Goal: Task Accomplishment & Management: Complete application form

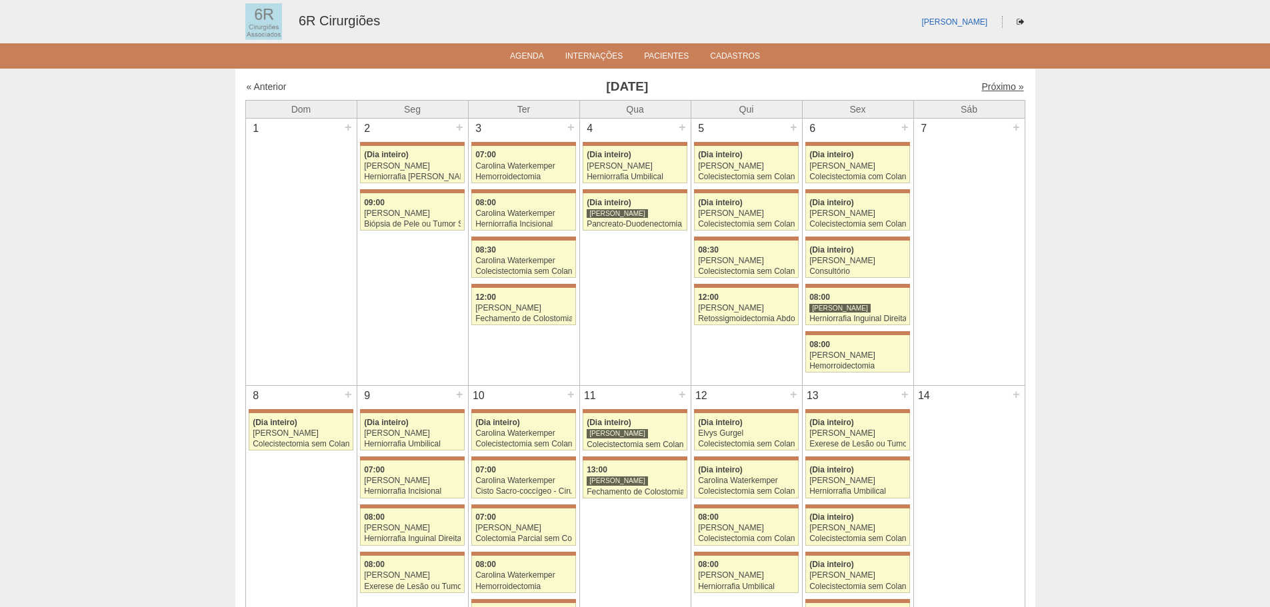
click at [986, 89] on link "Próximo »" at bounding box center [1002, 86] width 42 height 11
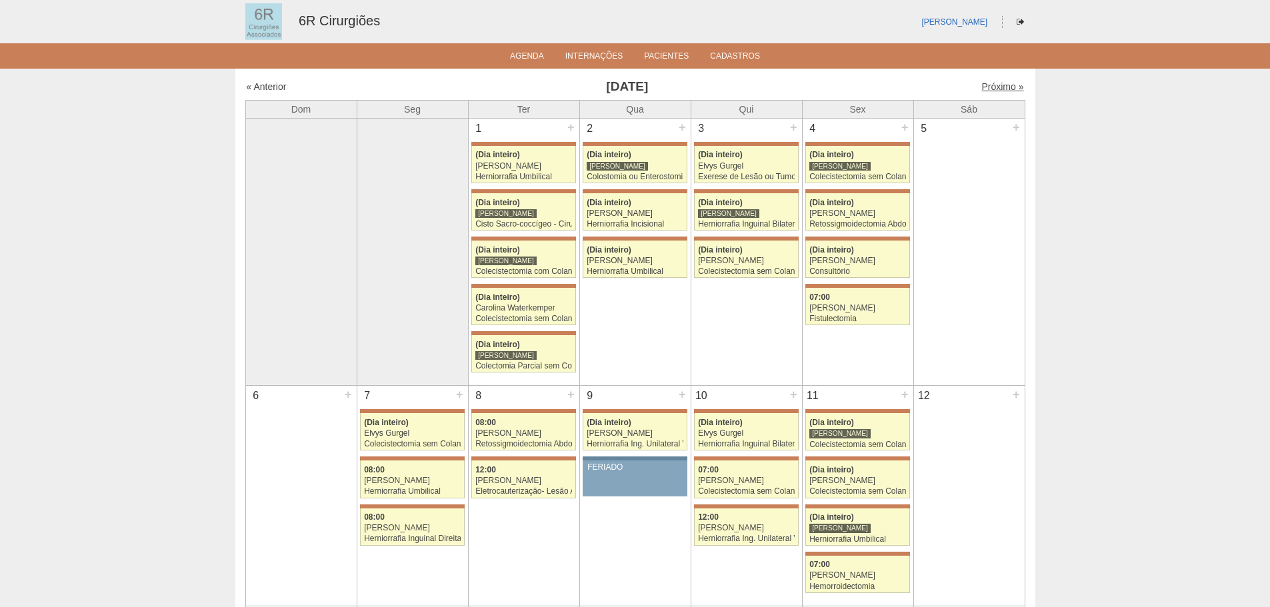
click at [995, 88] on link "Próximo »" at bounding box center [1002, 86] width 42 height 11
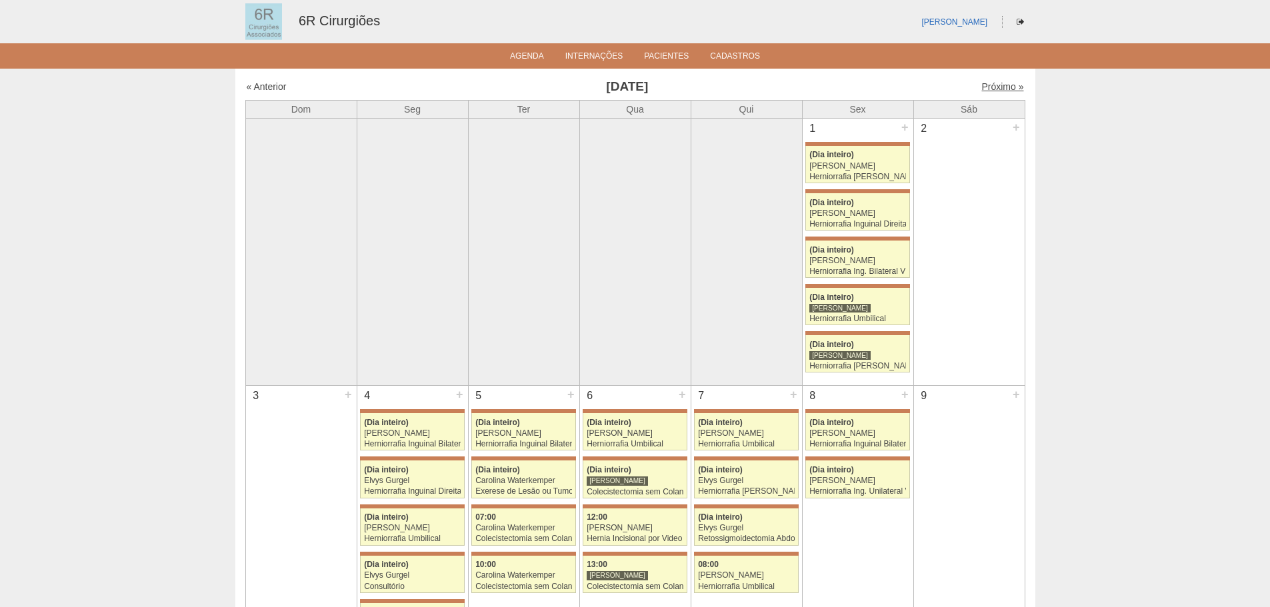
click at [998, 91] on link "Próximo »" at bounding box center [1002, 86] width 42 height 11
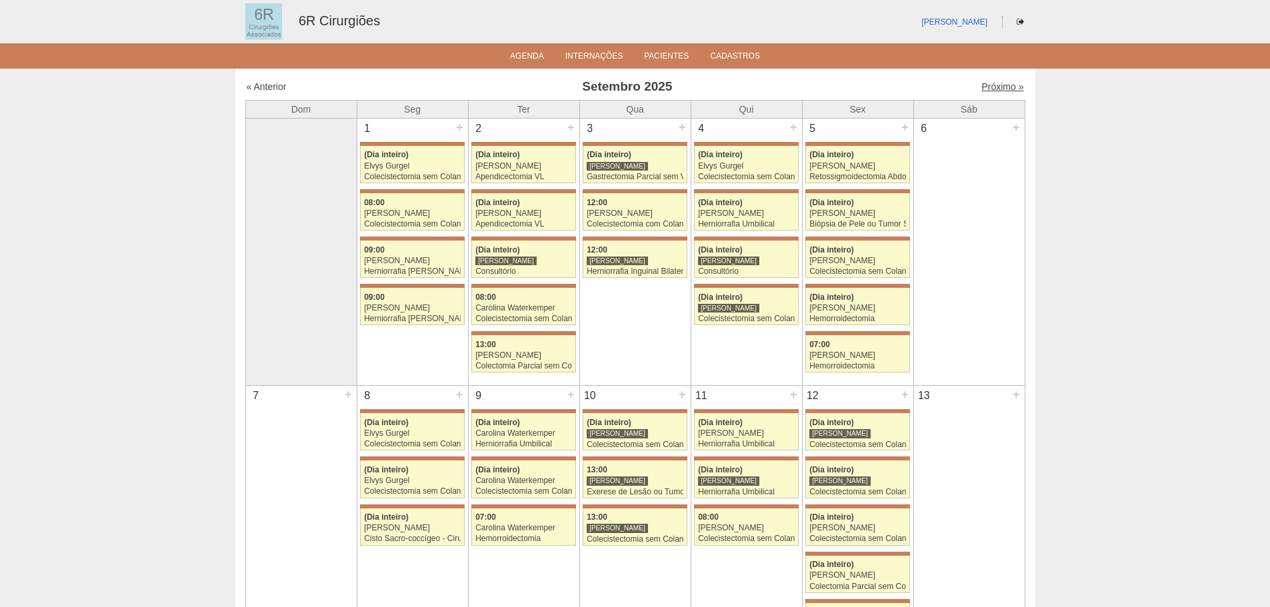
click at [1001, 90] on link "Próximo »" at bounding box center [1002, 86] width 42 height 11
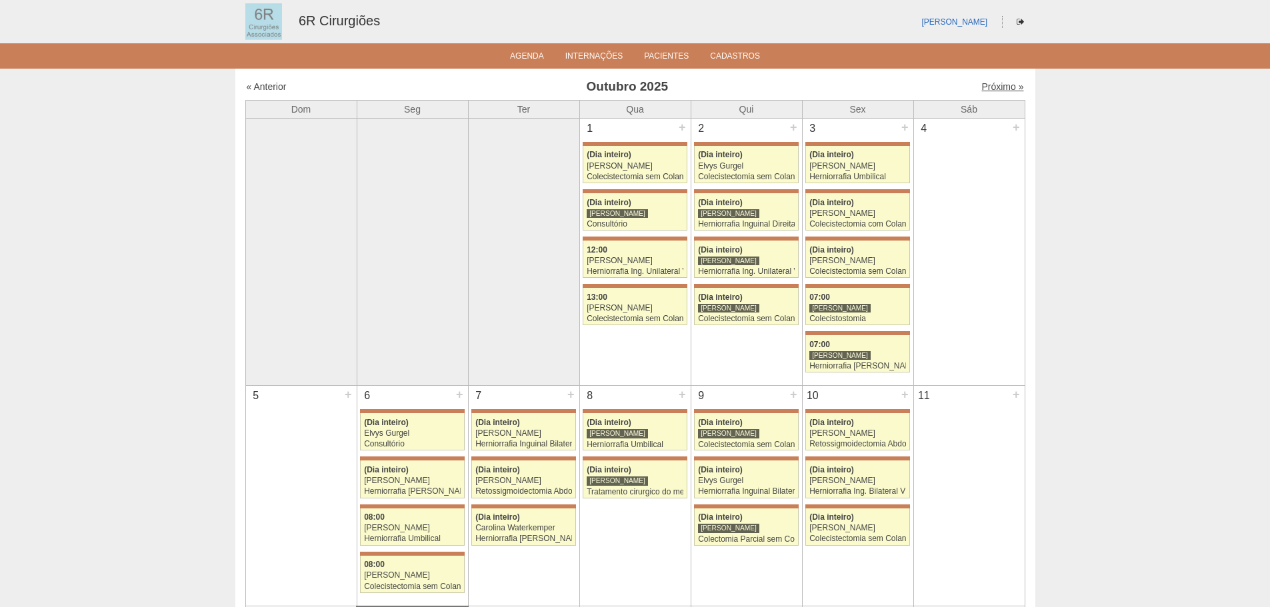
click at [993, 81] on link "Próximo »" at bounding box center [1002, 86] width 42 height 11
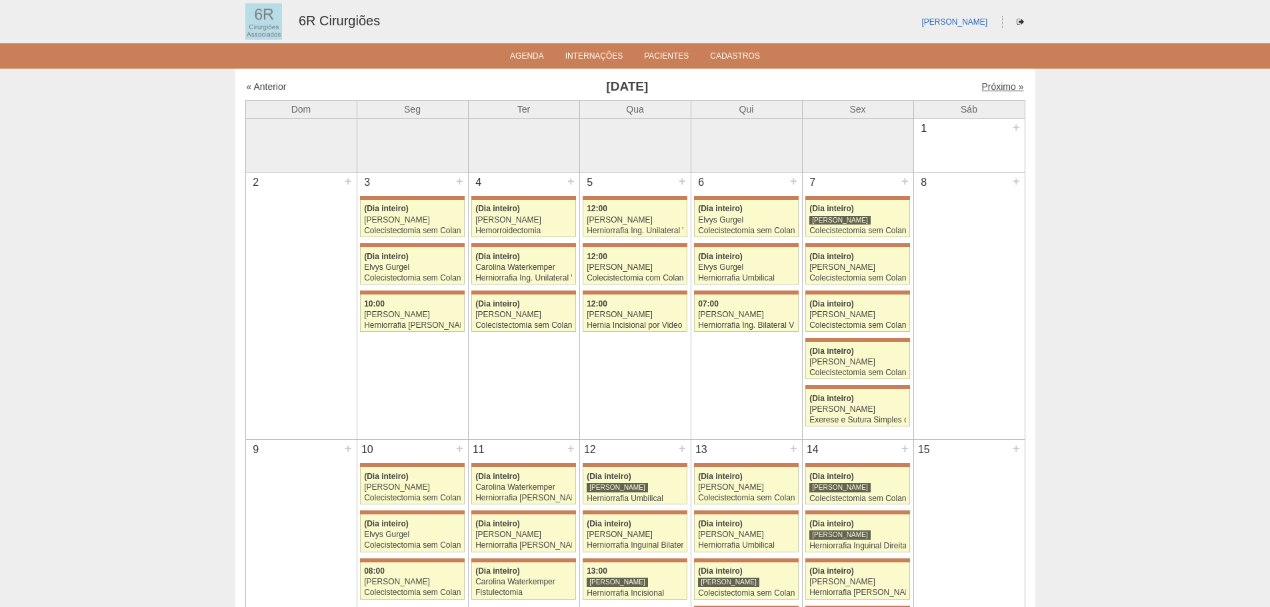
click at [1003, 90] on link "Próximo »" at bounding box center [1002, 86] width 42 height 11
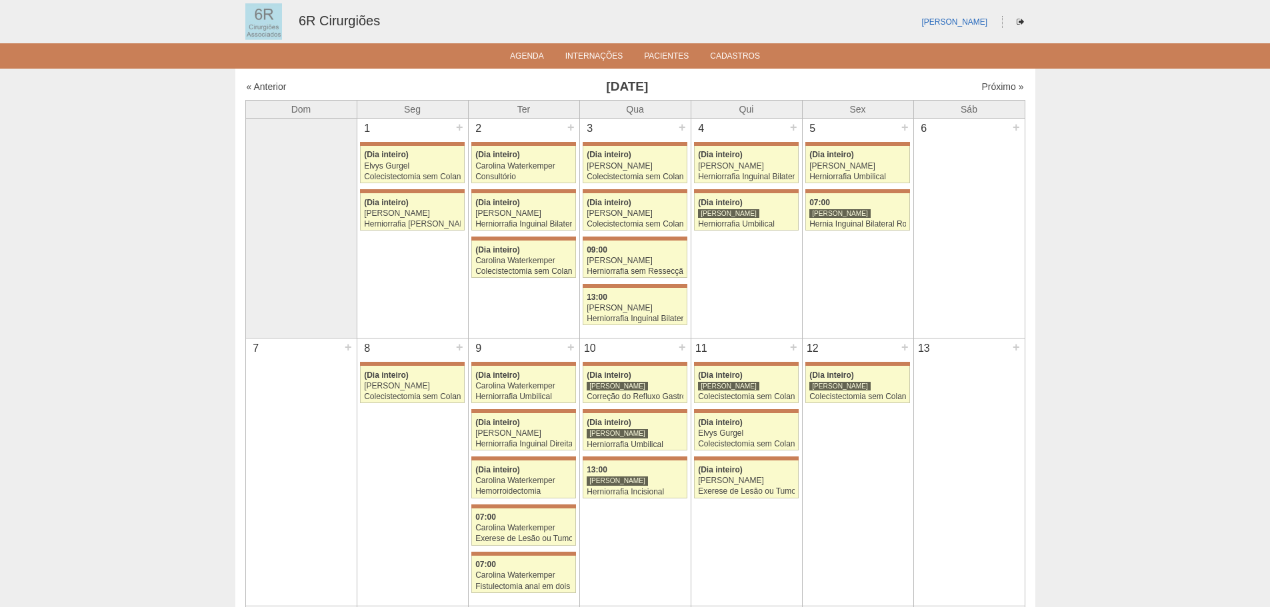
click at [1004, 95] on div "« Anterior Dezembro 2025 Próximo »" at bounding box center [635, 89] width 780 height 21
click at [1004, 85] on link "Próximo »" at bounding box center [1002, 86] width 42 height 11
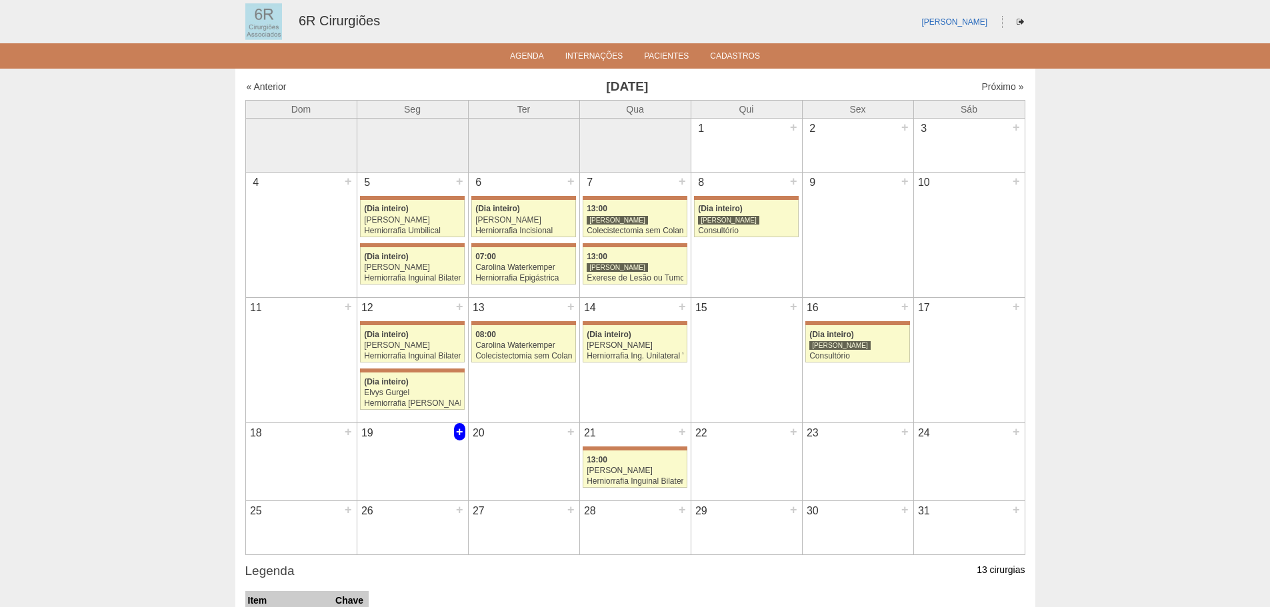
click at [461, 437] on div "+" at bounding box center [459, 431] width 11 height 17
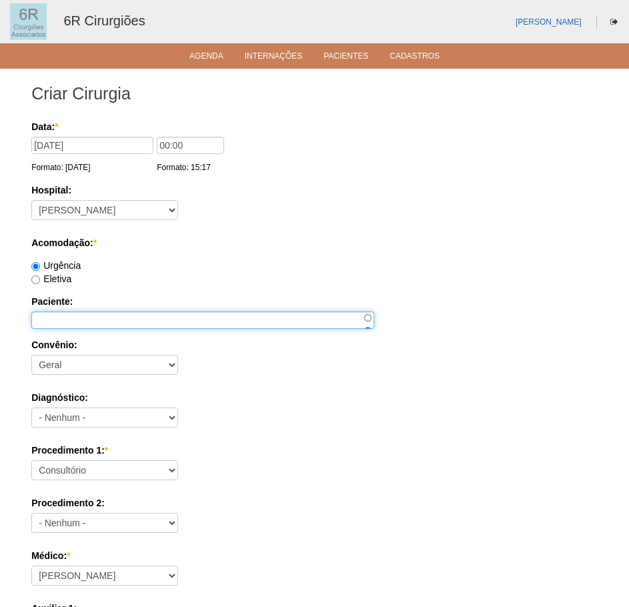
click at [87, 320] on input "Paciente:" at bounding box center [202, 319] width 343 height 17
paste input "[PERSON_NAME]"
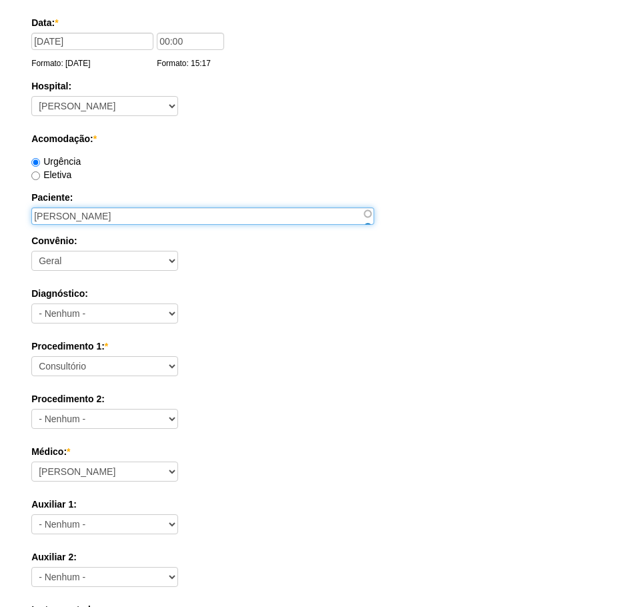
scroll to position [133, 0]
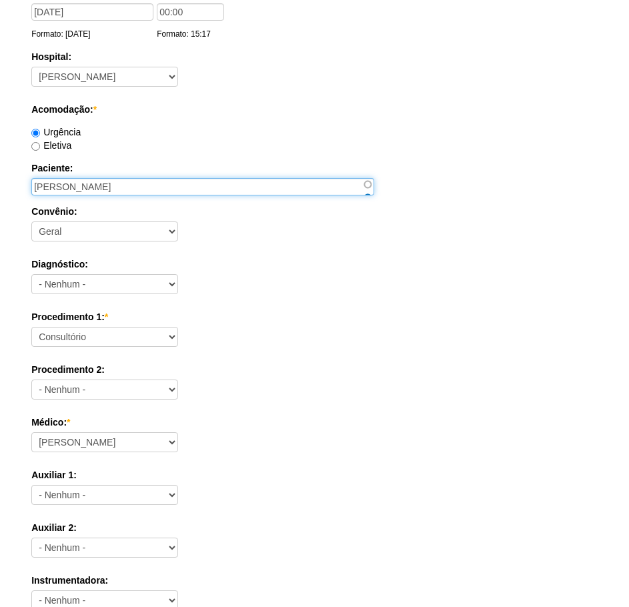
type input "[PERSON_NAME]"
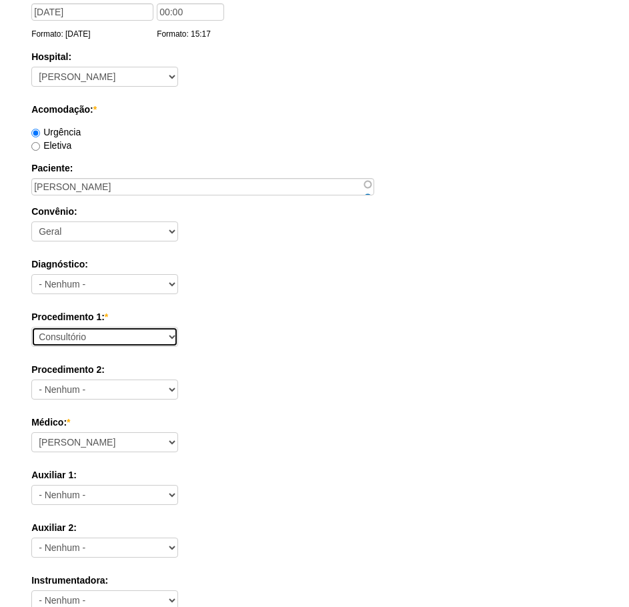
click at [143, 333] on select "Consultório Abscesso Hepático - Drenagem Abscesso perianal Amputação Abdômino P…" at bounding box center [104, 337] width 147 height 20
select select "66551"
click at [31, 327] on select "Consultório Abscesso Hepático - Drenagem Abscesso perianal Amputação Abdômino P…" at bounding box center [104, 337] width 147 height 20
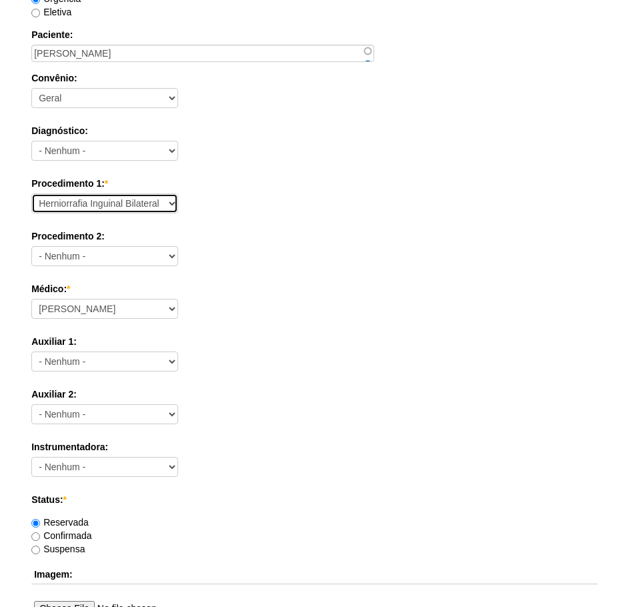
scroll to position [333, 0]
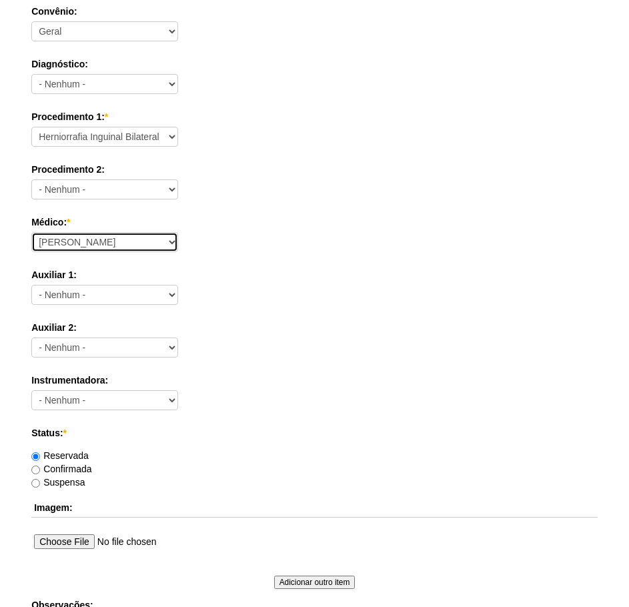
click at [151, 243] on select "Aline Zanon Bariatricas Bruno Bulisani Bruno Oliveira Carolina Waterkemper Elvy…" at bounding box center [104, 242] width 147 height 20
select select "66"
click at [31, 232] on select "Aline Zanon Bariatricas Bruno Bulisani Bruno Oliveira Carolina Waterkemper Elvy…" at bounding box center [104, 242] width 147 height 20
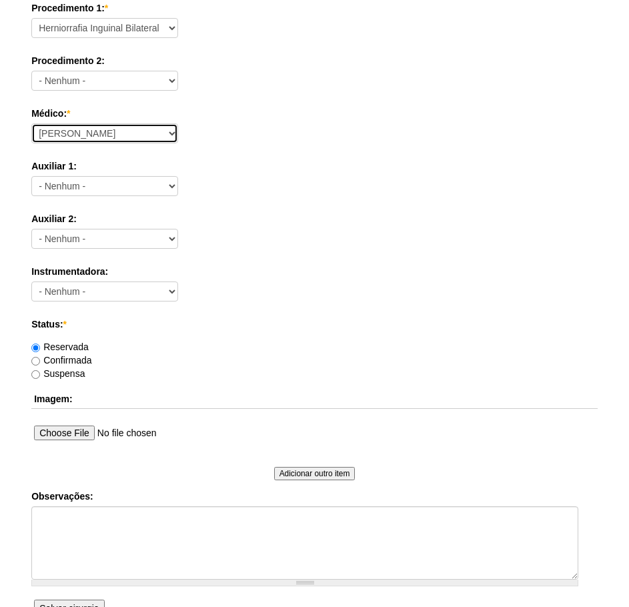
scroll to position [467, 0]
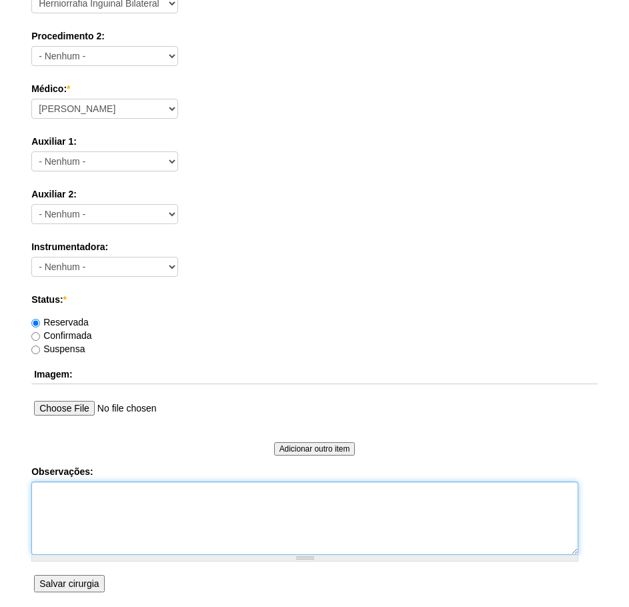
click at [210, 541] on textarea "Observações:" at bounding box center [304, 517] width 547 height 73
paste textarea "hernia inguinal bilateral - colo de 1,8 a esquerda e de 2cm a direita"
click at [323, 517] on textarea "hernia inguinal bilateral - colo de 1,8 a esquerda e de 2cm a direita DN : 27/0…" at bounding box center [304, 517] width 547 height 73
paste textarea "11974418225"
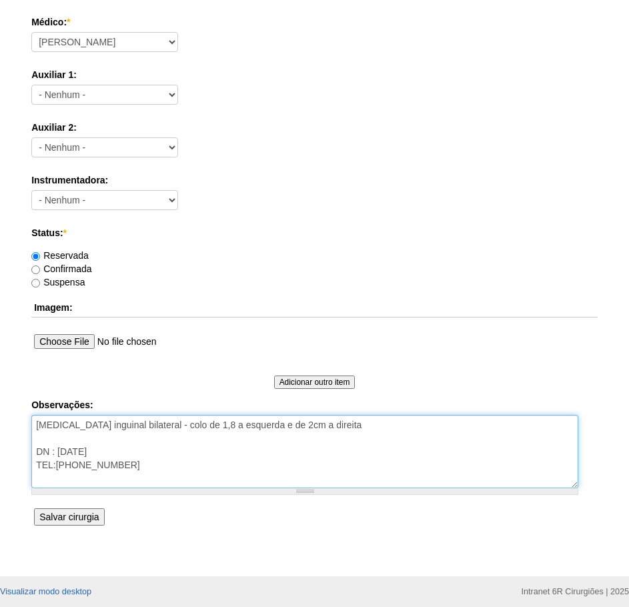
scroll to position [583, 0]
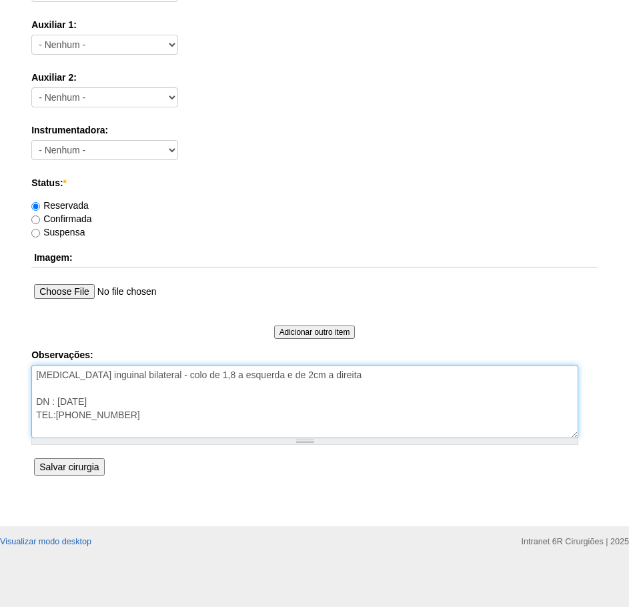
type textarea "hernia inguinal bilateral - colo de 1,8 a esquerda e de 2cm a direita DN : 27/0…"
click at [89, 469] on input "Salvar cirurgia" at bounding box center [69, 466] width 70 height 17
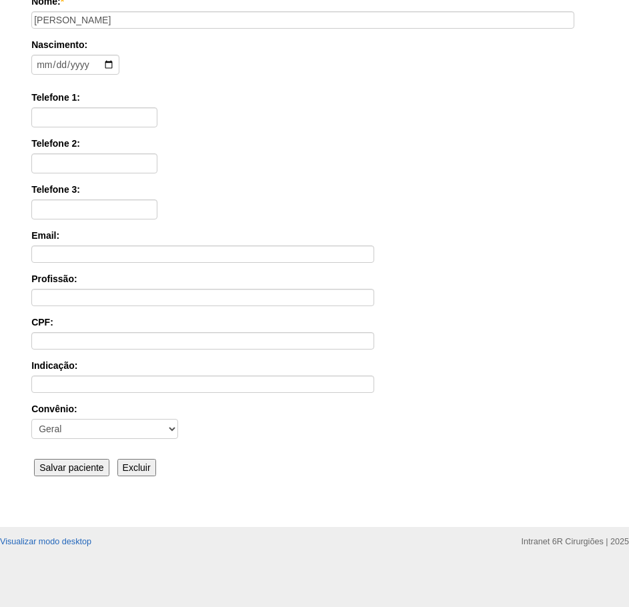
scroll to position [207, 0]
click at [91, 475] on input "Salvar paciente" at bounding box center [71, 466] width 75 height 17
